Goal: Use online tool/utility: Utilize a website feature to perform a specific function

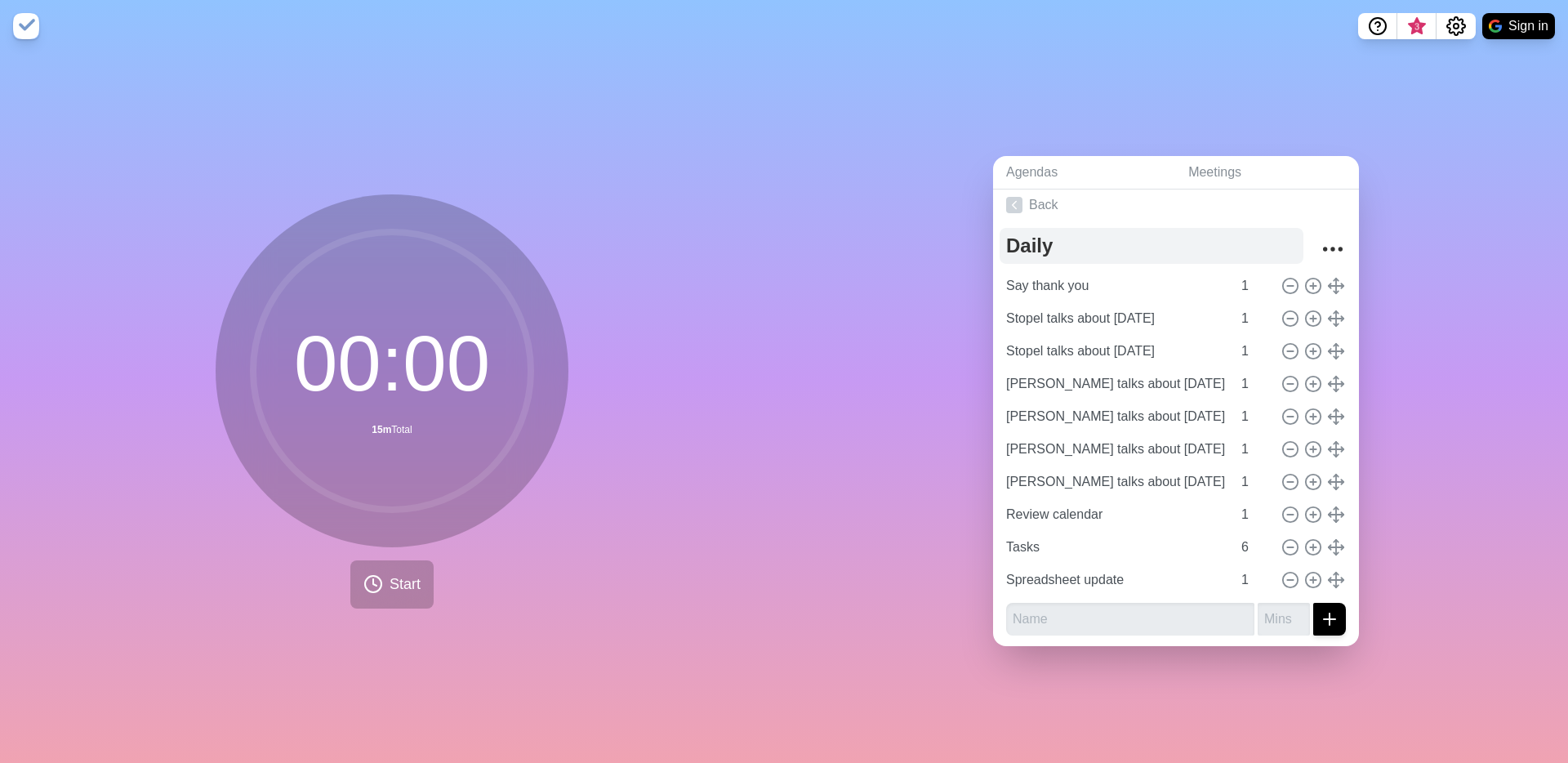
scroll to position [9, 0]
click at [392, 590] on button "Start" at bounding box center [392, 584] width 83 height 48
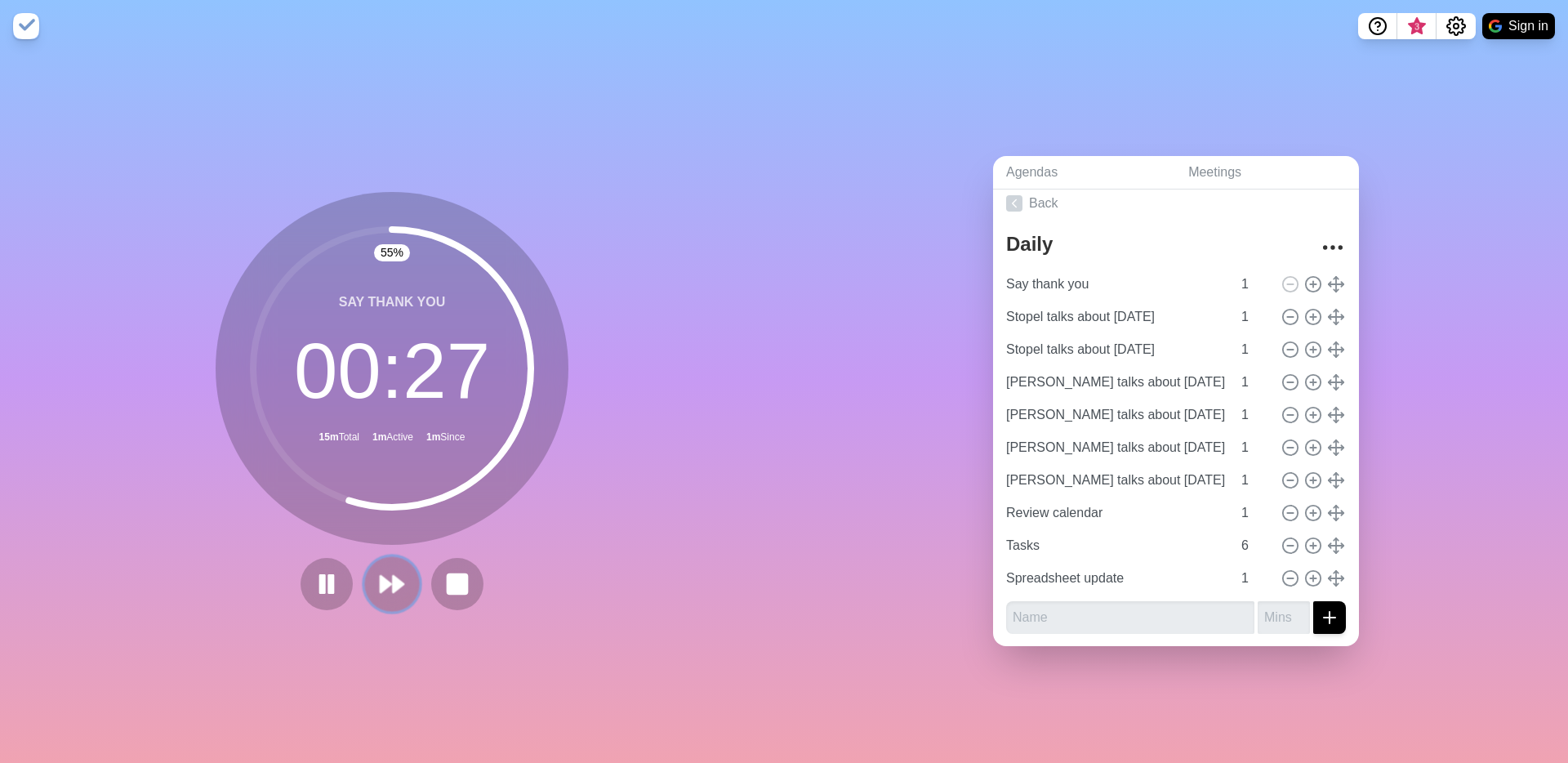
click at [403, 570] on button at bounding box center [392, 583] width 55 height 55
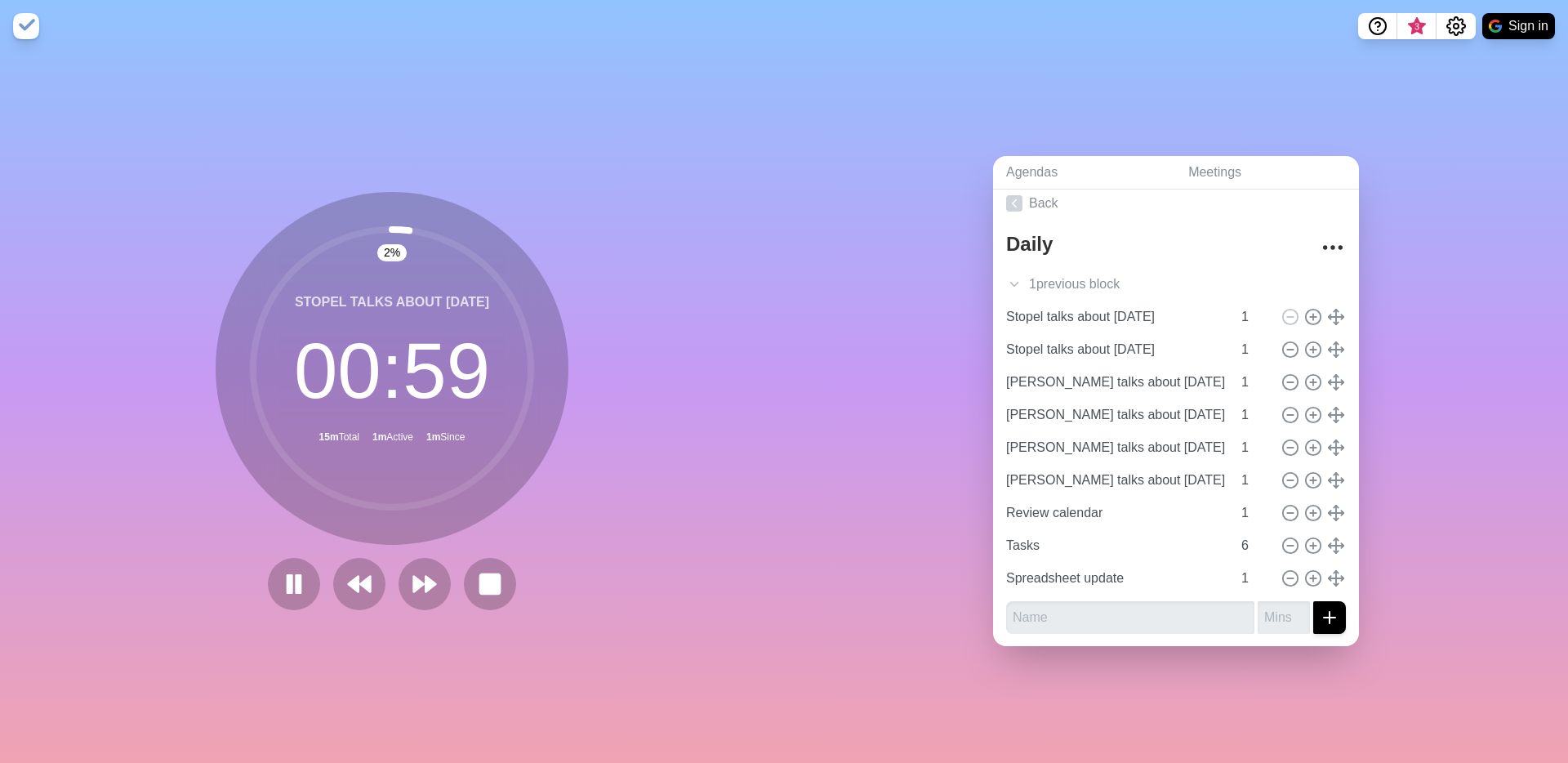
click at [482, 101] on div "2 % Stopel talks about [DATE] 00 : 59 15m Total 1m Active 1m Since" at bounding box center [392, 408] width 784 height 711
click at [416, 616] on div "5 % Stopel talks about [DATE] 00 : 57 15m Total 1m Active 1m Since" at bounding box center [392, 408] width 784 height 711
click at [425, 581] on polygon at bounding box center [430, 584] width 11 height 16
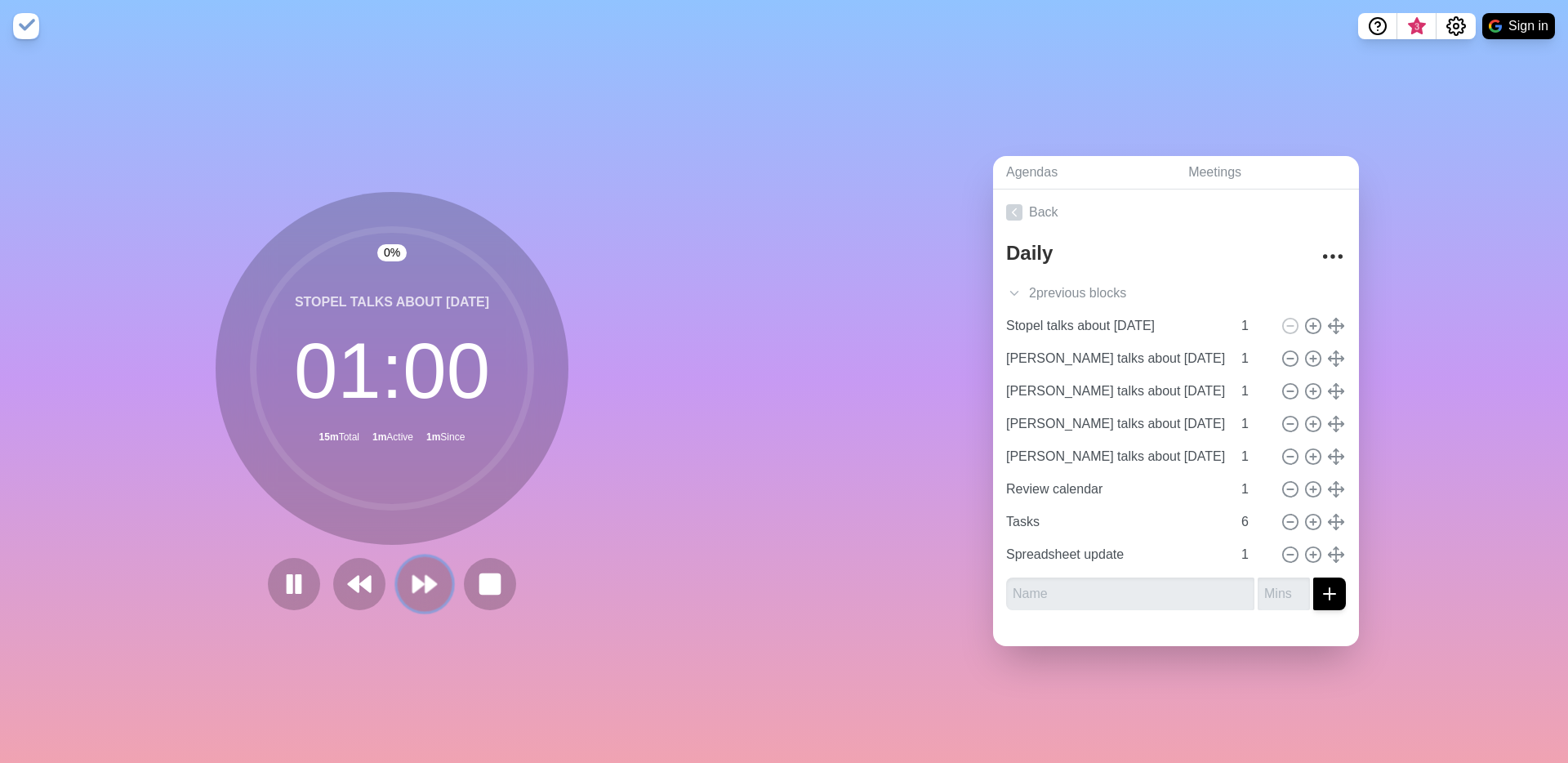
click at [425, 581] on polygon at bounding box center [430, 584] width 11 height 16
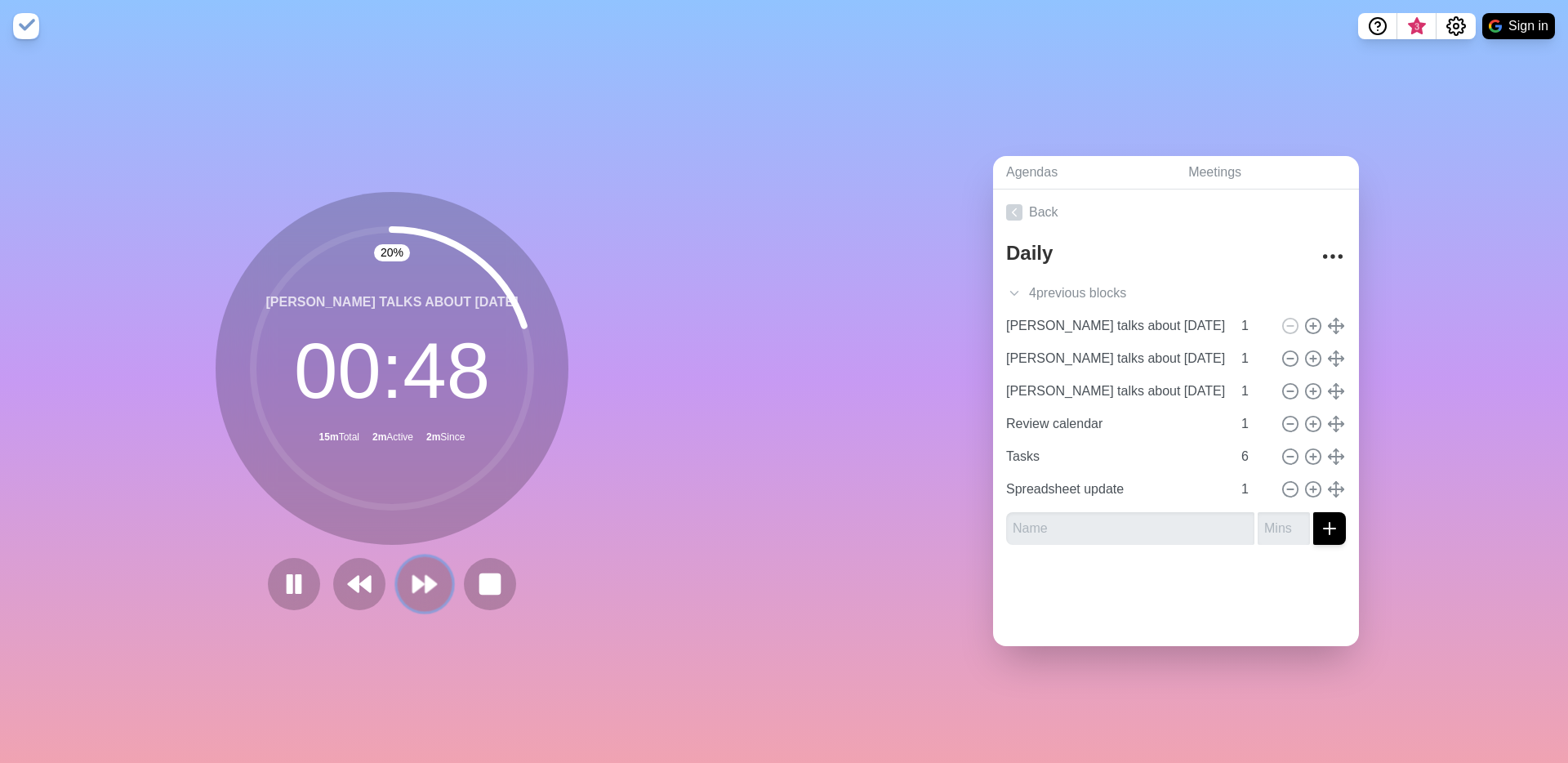
click at [435, 574] on button at bounding box center [424, 583] width 55 height 55
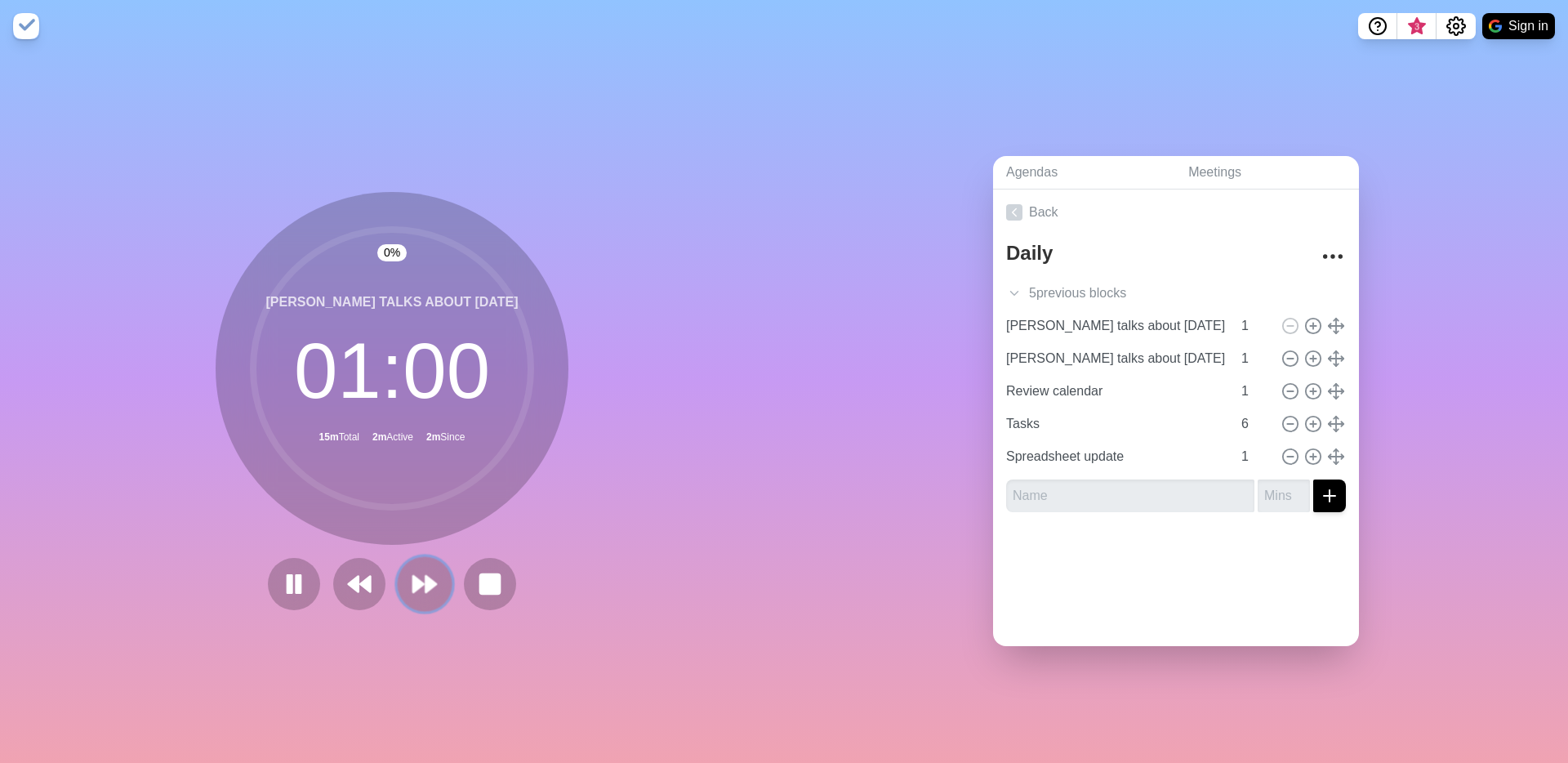
click at [435, 574] on button at bounding box center [424, 583] width 55 height 55
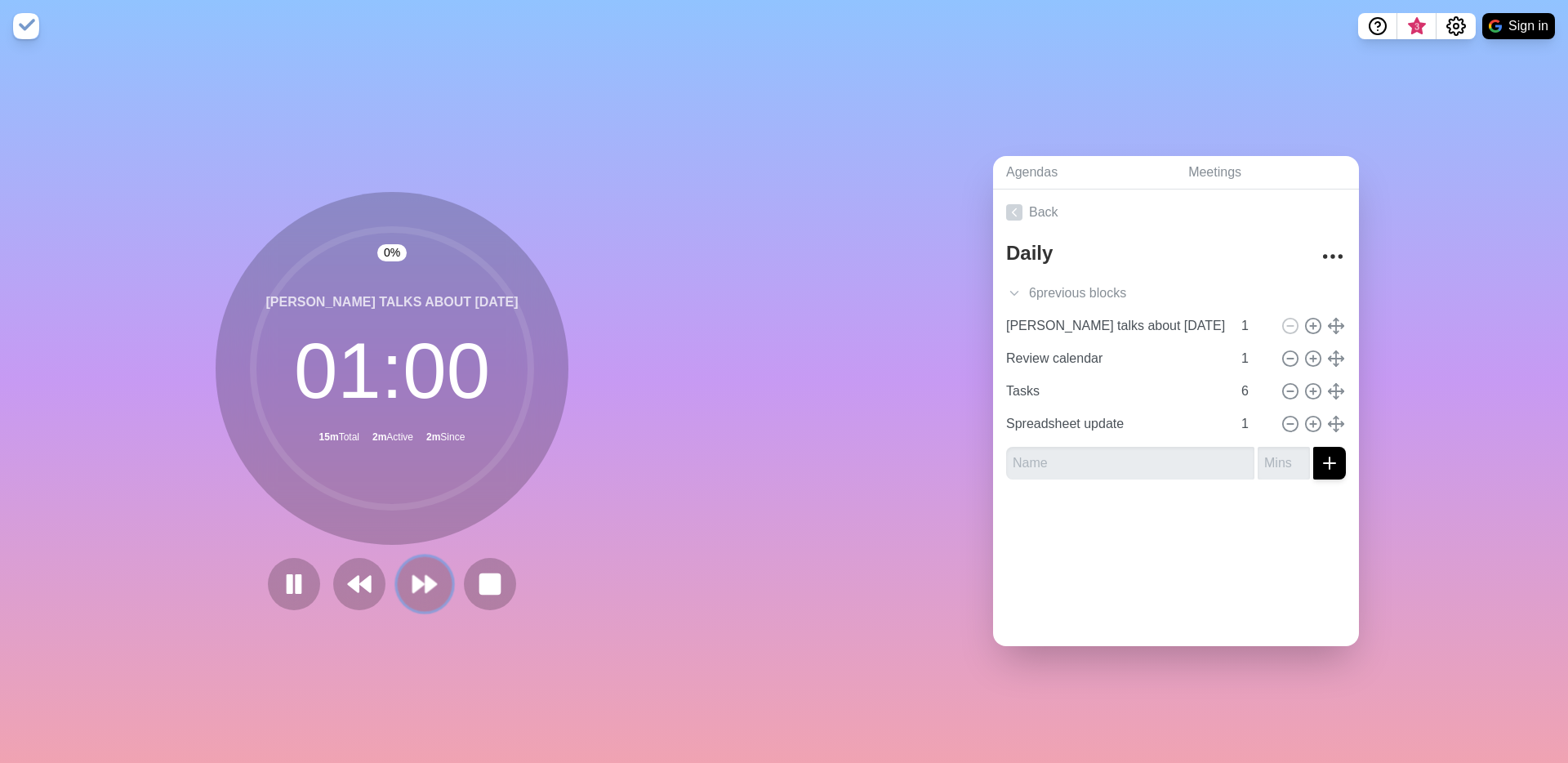
click at [435, 575] on button at bounding box center [424, 583] width 55 height 55
